Goal: Find specific page/section: Find specific page/section

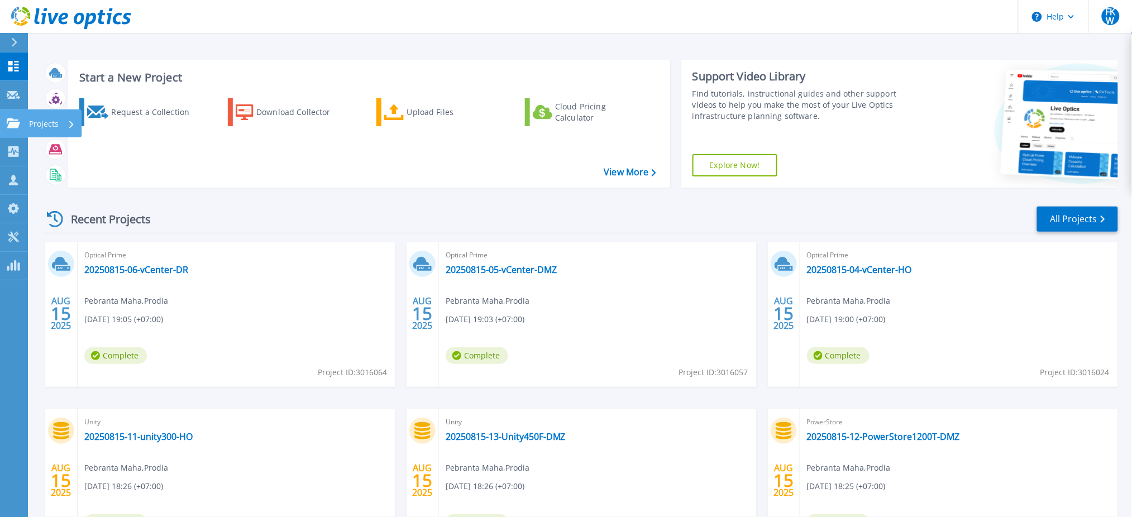
click at [3, 117] on link "Projects Projects" at bounding box center [14, 123] width 28 height 28
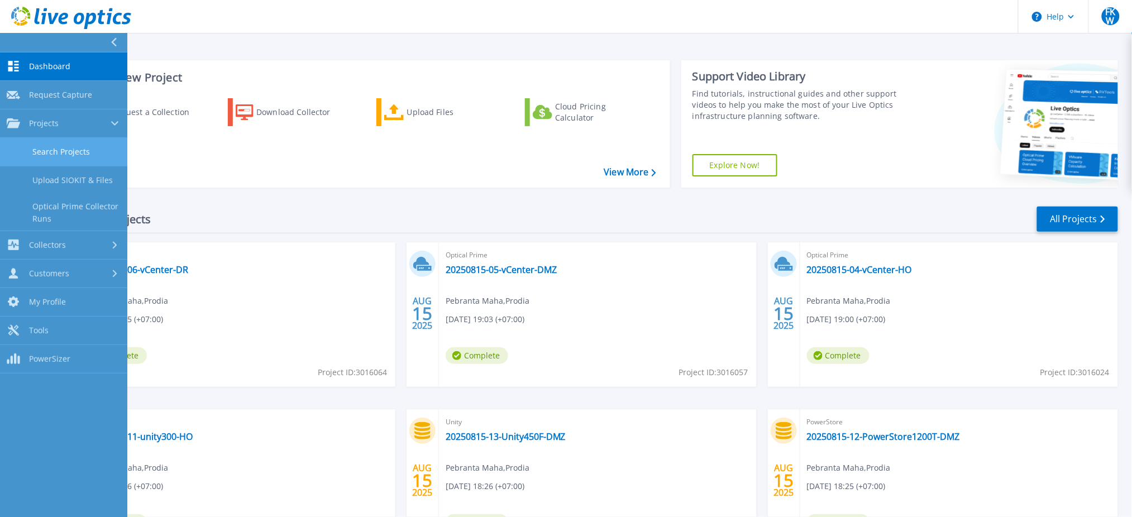
click at [46, 147] on link "Search Projects" at bounding box center [63, 152] width 127 height 28
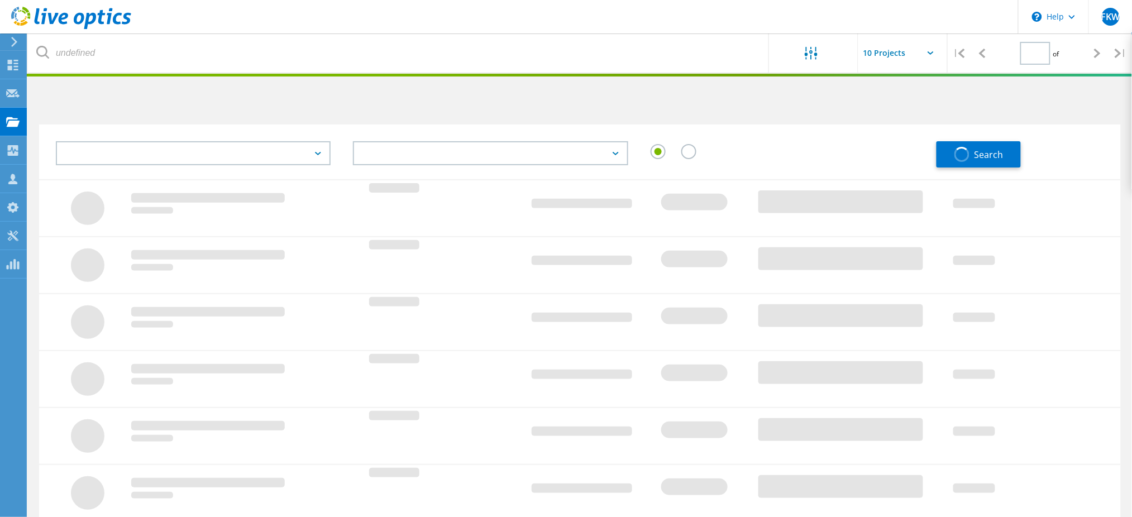
type input "2"
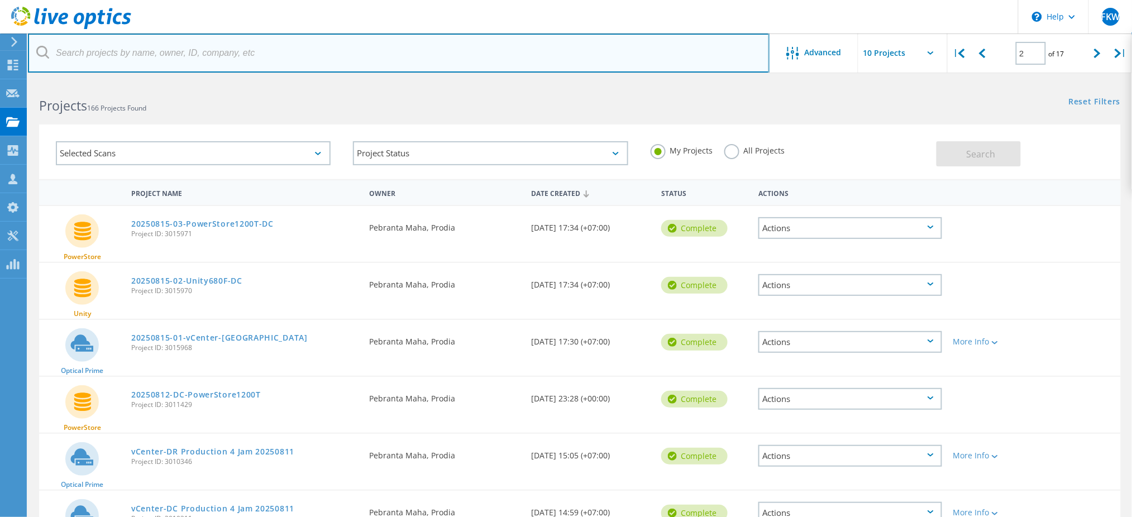
click at [207, 63] on input "text" at bounding box center [399, 53] width 742 height 39
type input "ppli"
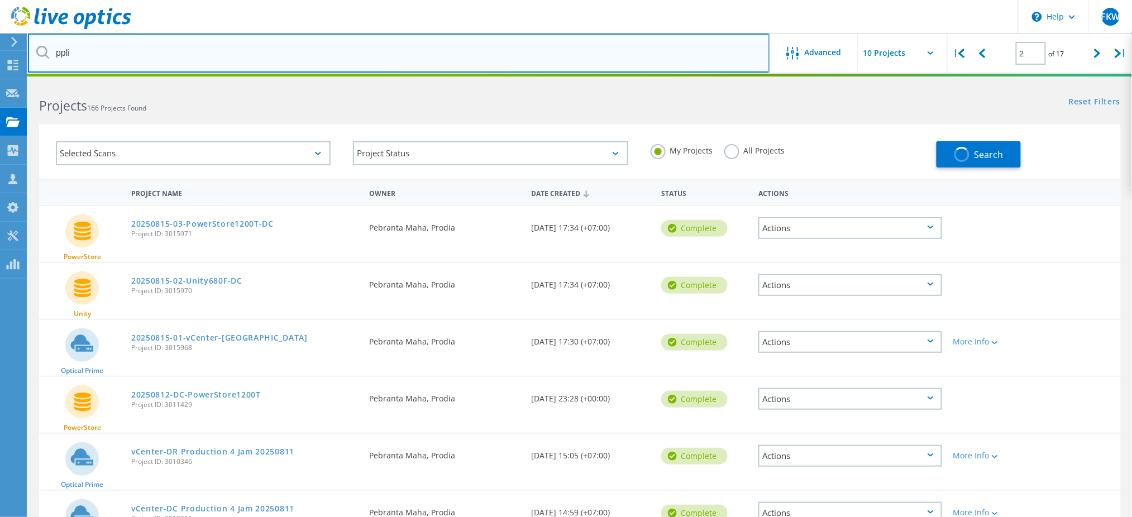
type input "1"
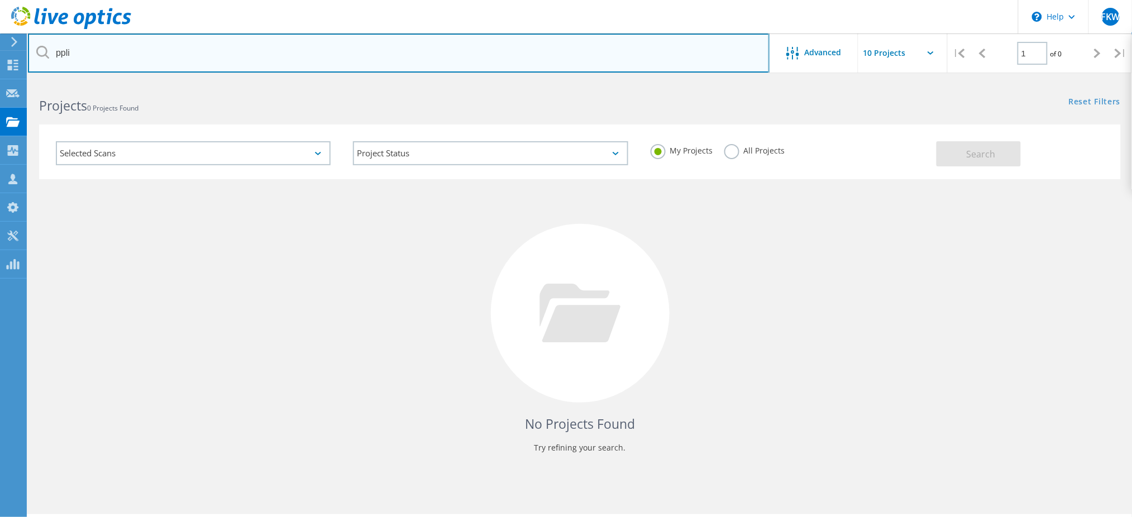
click at [207, 63] on input "ppli" at bounding box center [399, 53] width 742 height 39
type input "p"
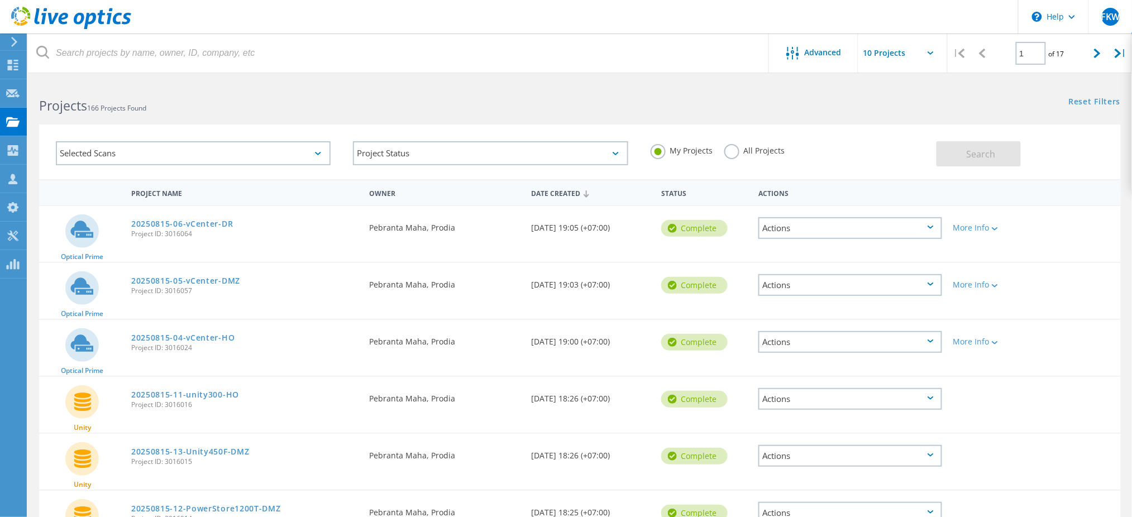
click at [278, 154] on div "Selected Scans" at bounding box center [193, 153] width 275 height 24
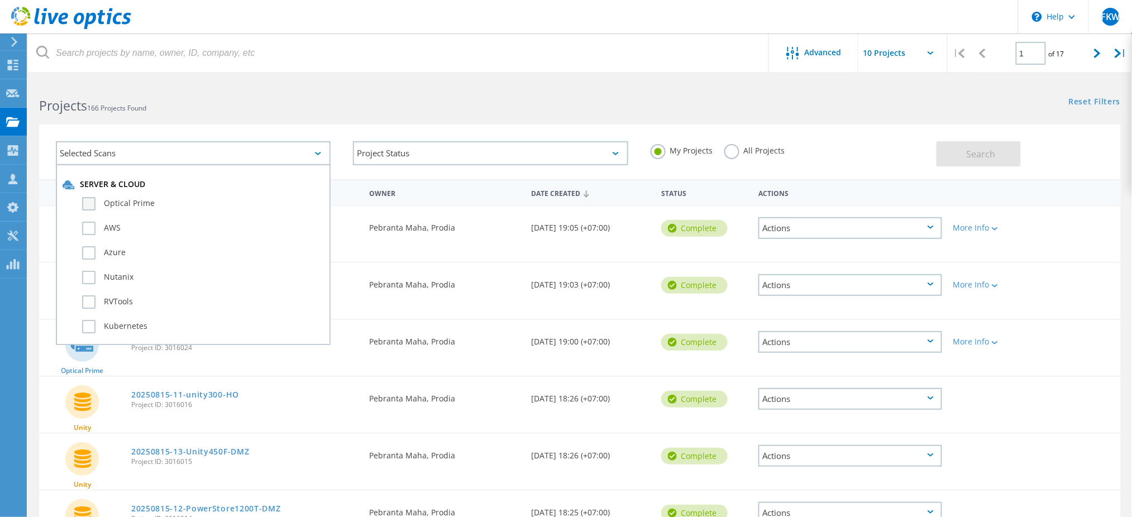
click at [144, 206] on label "Optical Prime" at bounding box center [203, 203] width 242 height 13
click at [0, 0] on input "Optical Prime" at bounding box center [0, 0] width 0 height 0
click at [992, 157] on span "Search" at bounding box center [981, 154] width 29 height 12
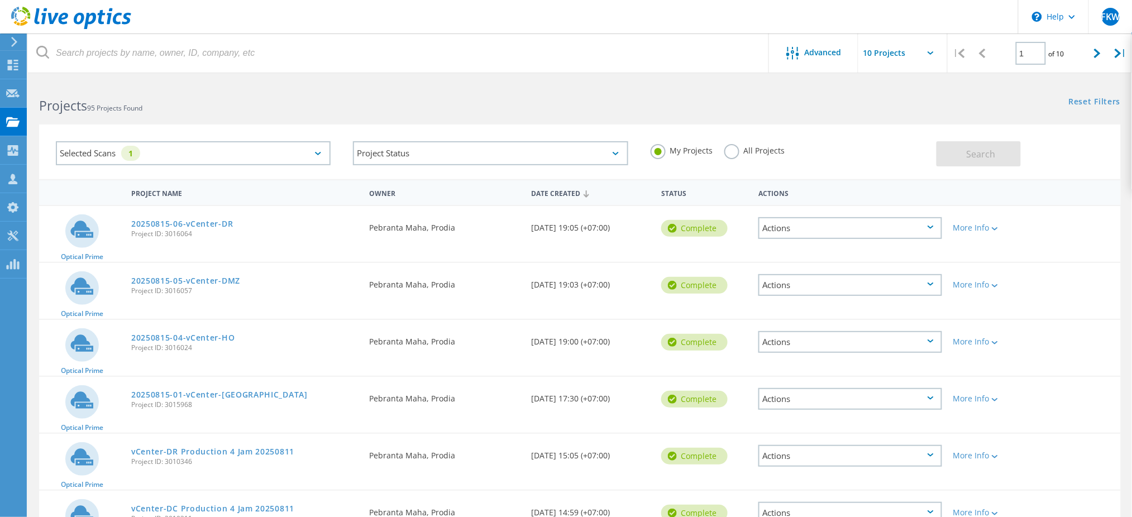
click at [905, 53] on input "text" at bounding box center [914, 53] width 112 height 39
click at [904, 131] on div "Show 40 Projects" at bounding box center [914, 137] width 111 height 18
type input "Show 40 Projects"
click at [838, 102] on div "Projects 95 Projects Found Reset Filters Show Filters" at bounding box center [580, 96] width 1104 height 30
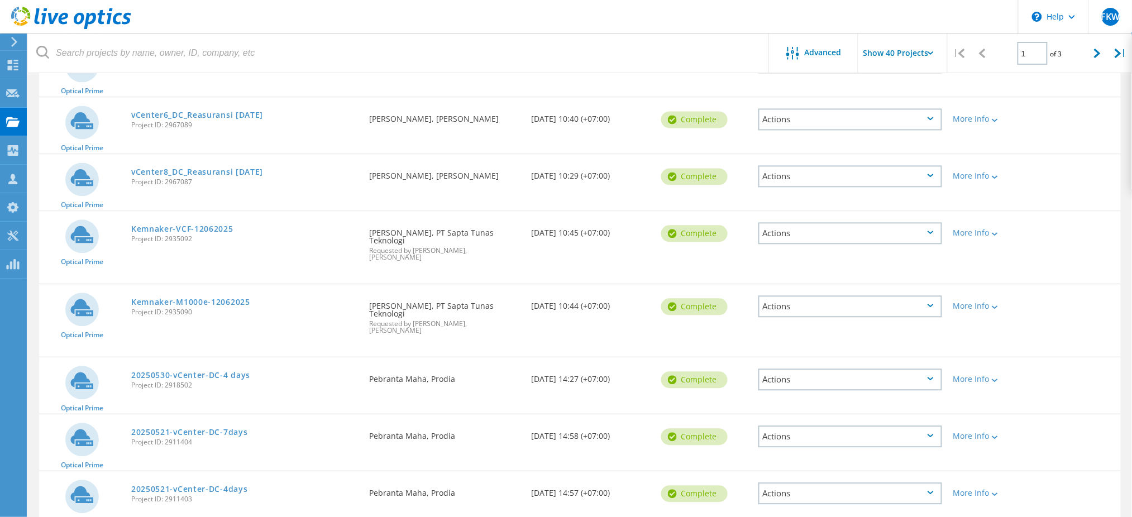
scroll to position [790, 0]
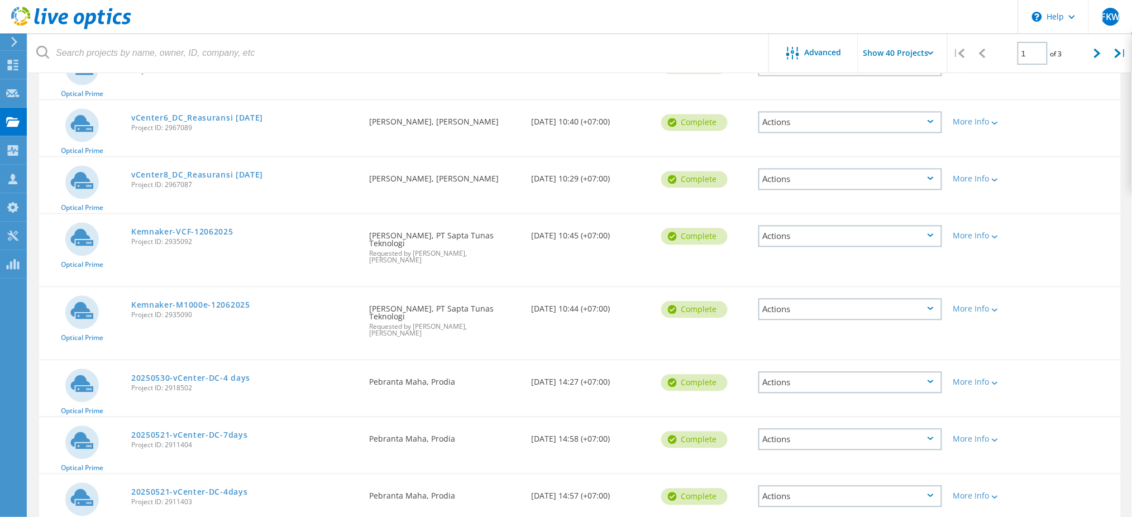
click at [452, 360] on div "Requested By Pebranta Maha, Prodia" at bounding box center [445, 378] width 162 height 37
